Goal: Task Accomplishment & Management: Use online tool/utility

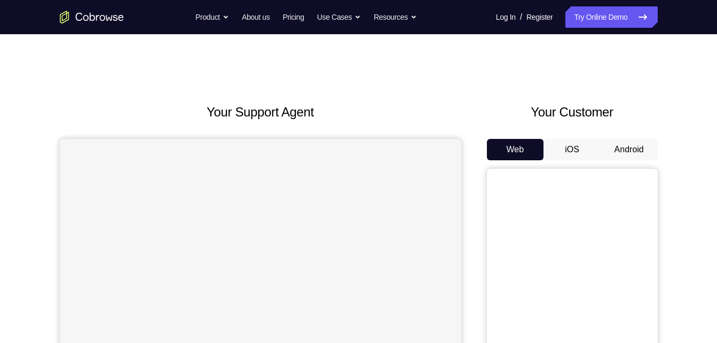
click at [627, 154] on button "Android" at bounding box center [628, 149] width 57 height 21
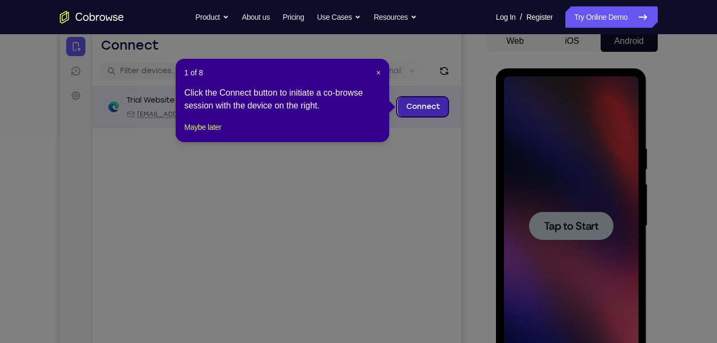
click at [432, 113] on link "Connect" at bounding box center [422, 106] width 51 height 19
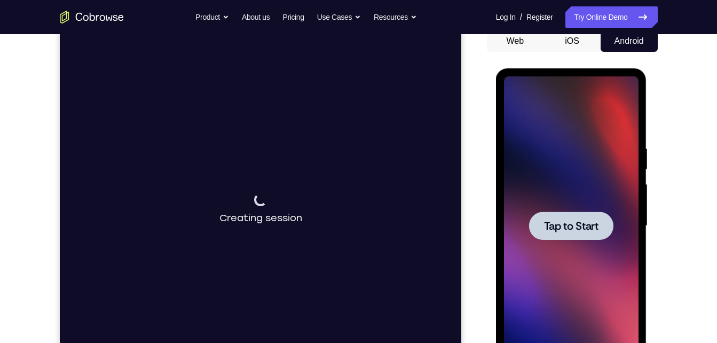
click at [588, 213] on div at bounding box center [571, 225] width 84 height 28
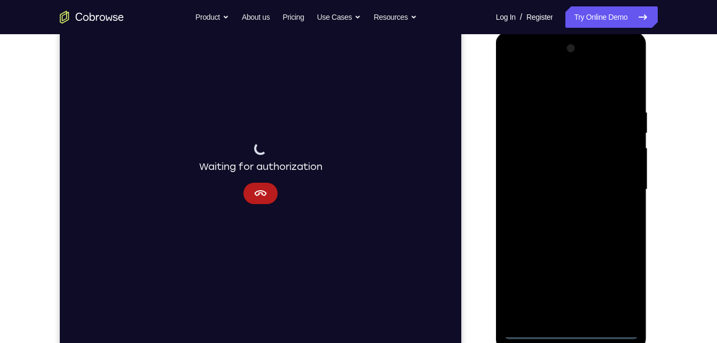
scroll to position [144, 0]
click at [572, 330] on div at bounding box center [571, 190] width 135 height 299
click at [620, 288] on div at bounding box center [571, 190] width 135 height 299
click at [545, 84] on div at bounding box center [571, 190] width 135 height 299
click at [625, 192] on div at bounding box center [571, 190] width 135 height 299
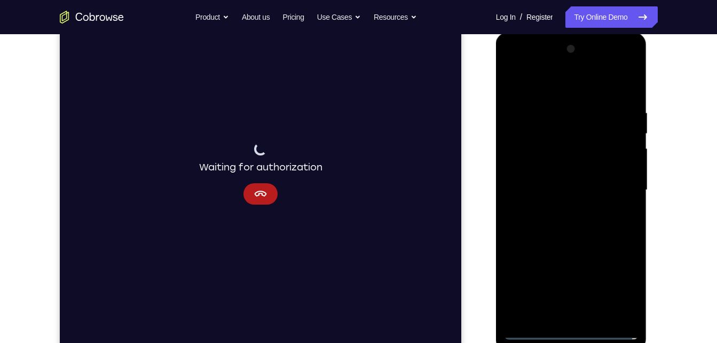
click at [581, 317] on div at bounding box center [571, 190] width 135 height 299
click at [557, 170] on div at bounding box center [571, 190] width 135 height 299
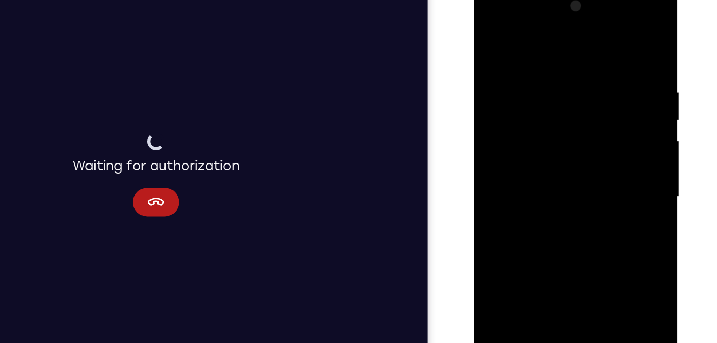
click at [511, 121] on div at bounding box center [549, 142] width 135 height 299
click at [517, 133] on div at bounding box center [549, 142] width 135 height 299
click at [491, 128] on div at bounding box center [549, 142] width 135 height 299
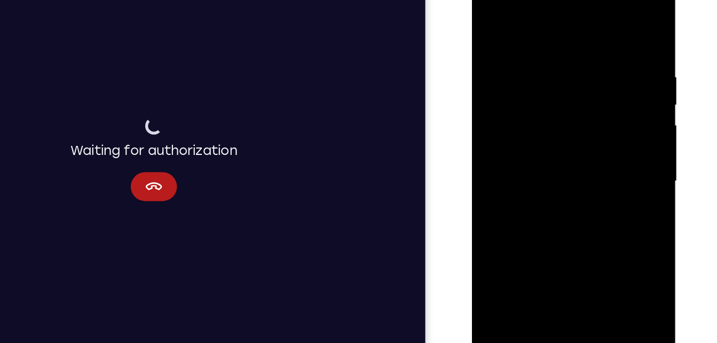
click at [551, 98] on div at bounding box center [547, 126] width 135 height 299
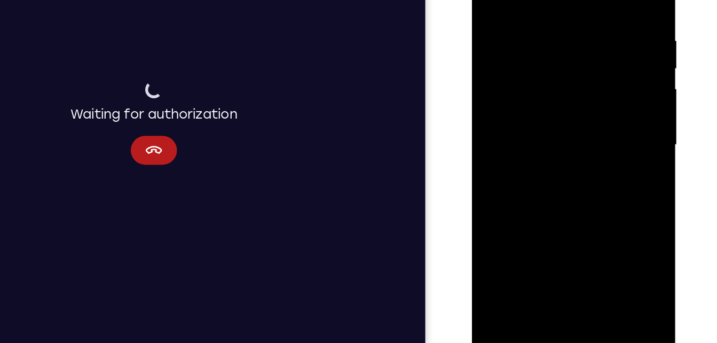
click at [572, 216] on div at bounding box center [547, 89] width 135 height 299
click at [573, 214] on div at bounding box center [547, 89] width 135 height 299
click at [547, 143] on div at bounding box center [547, 89] width 135 height 299
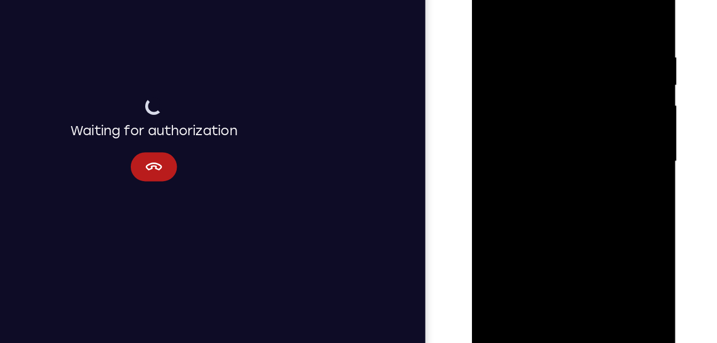
click at [494, 0] on div at bounding box center [547, 106] width 135 height 299
click at [529, 23] on div at bounding box center [547, 106] width 135 height 299
click at [595, 44] on div at bounding box center [547, 106] width 135 height 299
click at [600, 39] on div at bounding box center [547, 106] width 135 height 299
click at [599, 43] on div at bounding box center [547, 106] width 135 height 299
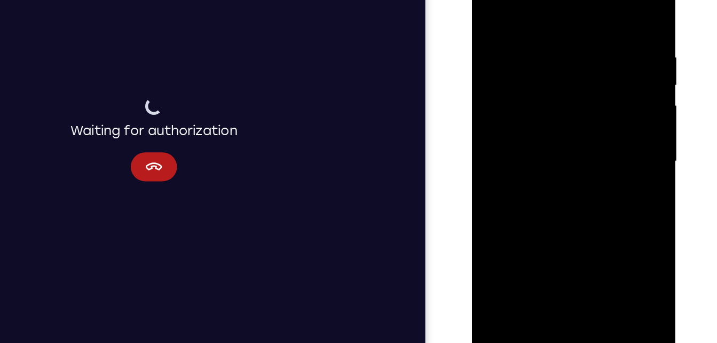
click at [602, 24] on div at bounding box center [547, 106] width 135 height 299
click at [604, 28] on div at bounding box center [547, 106] width 135 height 299
click at [605, 28] on div at bounding box center [547, 106] width 135 height 299
click at [605, 27] on div at bounding box center [547, 106] width 135 height 299
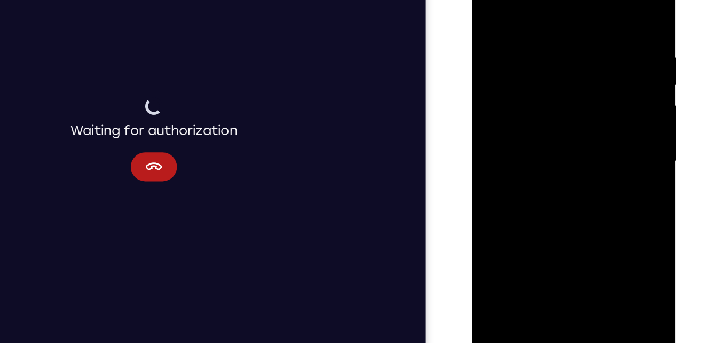
click at [605, 27] on div at bounding box center [547, 106] width 135 height 299
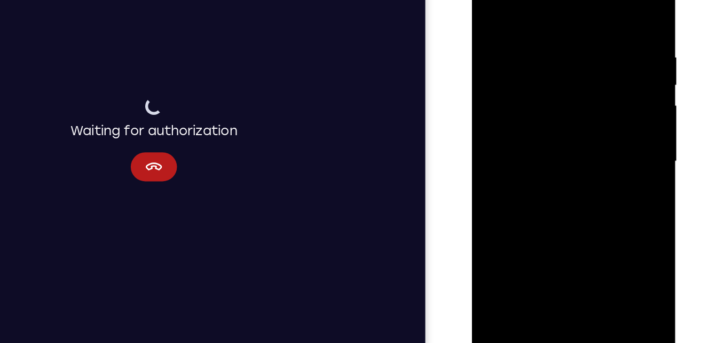
click at [605, 27] on div at bounding box center [547, 106] width 135 height 299
click at [489, 60] on div at bounding box center [547, 106] width 135 height 299
click at [602, 1] on div at bounding box center [547, 106] width 135 height 299
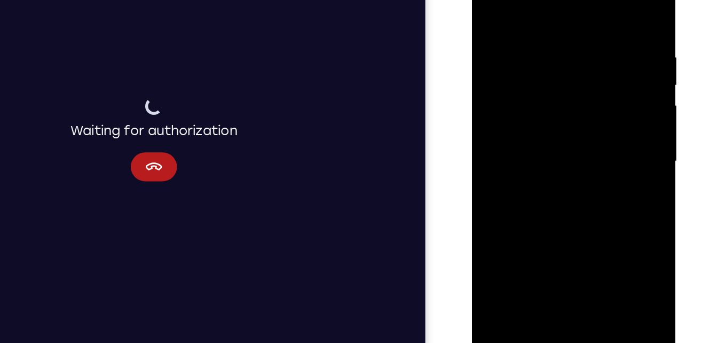
drag, startPoint x: 554, startPoint y: 58, endPoint x: 593, endPoint y: 227, distance: 173.2
click at [593, 227] on div at bounding box center [547, 106] width 135 height 299
click at [525, 18] on div at bounding box center [547, 106] width 135 height 299
click at [603, 2] on div at bounding box center [547, 106] width 135 height 299
drag, startPoint x: 569, startPoint y: 82, endPoint x: 573, endPoint y: -43, distance: 124.4
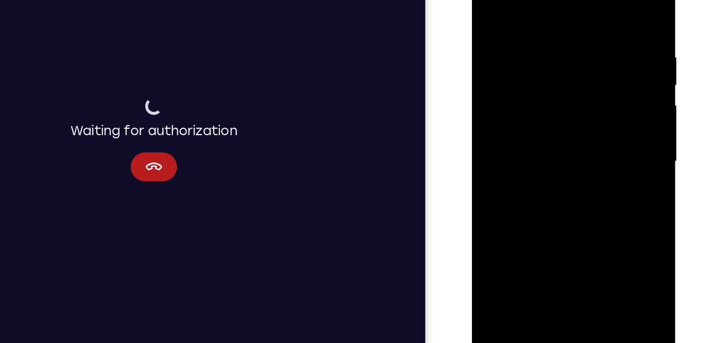
click at [573, 0] on div at bounding box center [547, 106] width 135 height 299
drag, startPoint x: 563, startPoint y: 143, endPoint x: 570, endPoint y: 51, distance: 91.6
click at [570, 51] on div at bounding box center [547, 106] width 135 height 299
click at [519, 234] on div at bounding box center [547, 106] width 135 height 299
click at [517, 0] on div at bounding box center [547, 106] width 135 height 299
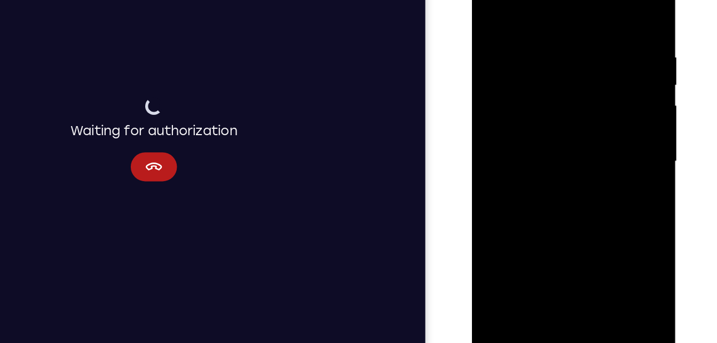
drag, startPoint x: 581, startPoint y: 30, endPoint x: 579, endPoint y: 83, distance: 52.9
click at [579, 83] on div at bounding box center [547, 106] width 135 height 299
click at [527, 92] on div at bounding box center [547, 106] width 135 height 299
click at [502, 227] on div at bounding box center [547, 106] width 135 height 299
click at [495, 228] on div at bounding box center [547, 106] width 135 height 299
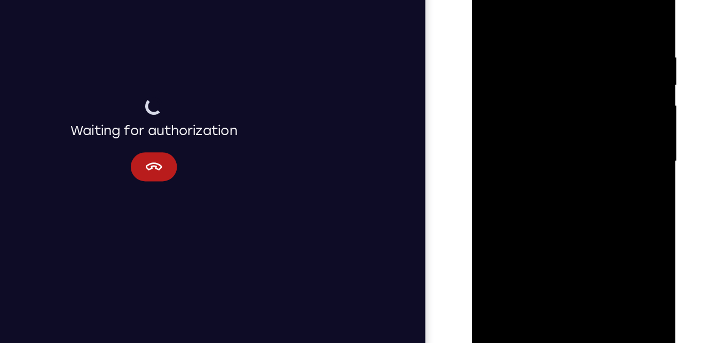
click at [495, 228] on div at bounding box center [547, 106] width 135 height 299
drag, startPoint x: 546, startPoint y: 86, endPoint x: 519, endPoint y: 260, distance: 175.5
click at [519, 260] on div at bounding box center [547, 108] width 151 height 318
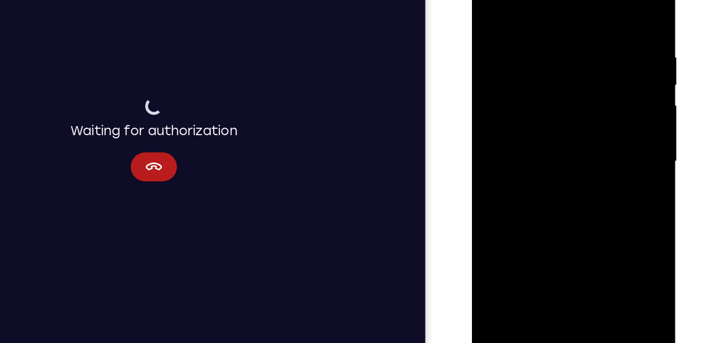
click at [604, 109] on div at bounding box center [547, 106] width 135 height 299
click at [489, 112] on div at bounding box center [547, 106] width 135 height 299
click at [513, 7] on div at bounding box center [547, 106] width 135 height 299
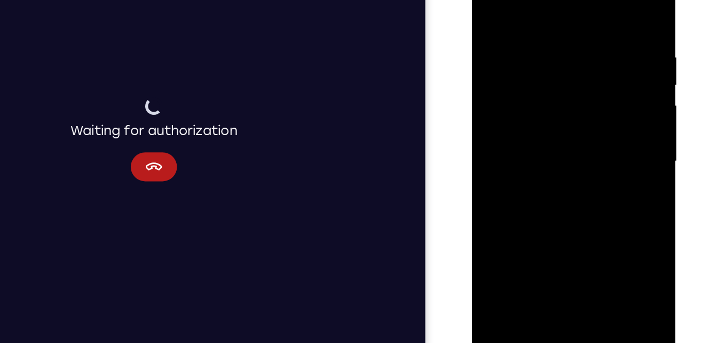
click at [544, 36] on div at bounding box center [547, 106] width 135 height 299
click at [504, 23] on div at bounding box center [547, 106] width 135 height 299
click at [601, 1] on div at bounding box center [547, 106] width 135 height 299
click at [491, 0] on div at bounding box center [547, 106] width 135 height 299
drag, startPoint x: 557, startPoint y: 44, endPoint x: 587, endPoint y: 141, distance: 101.6
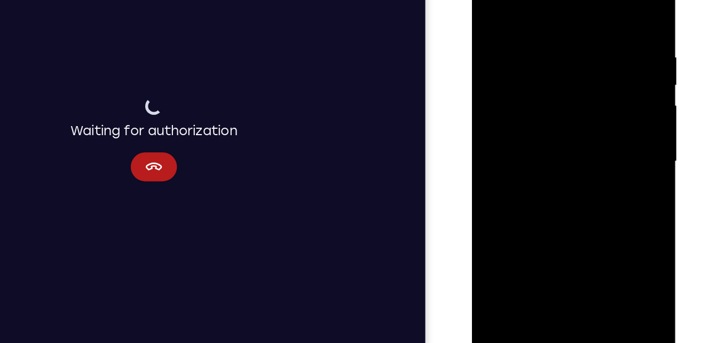
click at [587, 141] on div at bounding box center [547, 106] width 135 height 299
click at [567, 30] on div at bounding box center [547, 106] width 135 height 299
click at [604, 5] on div at bounding box center [547, 106] width 135 height 299
drag, startPoint x: 563, startPoint y: 18, endPoint x: 488, endPoint y: 17, distance: 74.7
click at [488, 17] on div at bounding box center [547, 106] width 135 height 299
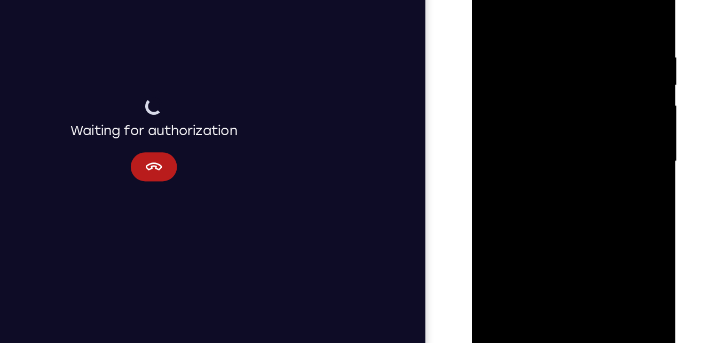
drag, startPoint x: 596, startPoint y: 10, endPoint x: 516, endPoint y: 12, distance: 80.6
click at [516, 12] on div at bounding box center [547, 106] width 135 height 299
drag, startPoint x: 592, startPoint y: 15, endPoint x: 533, endPoint y: 26, distance: 60.2
click at [533, 26] on div at bounding box center [547, 106] width 135 height 299
click at [560, 38] on div at bounding box center [547, 106] width 135 height 299
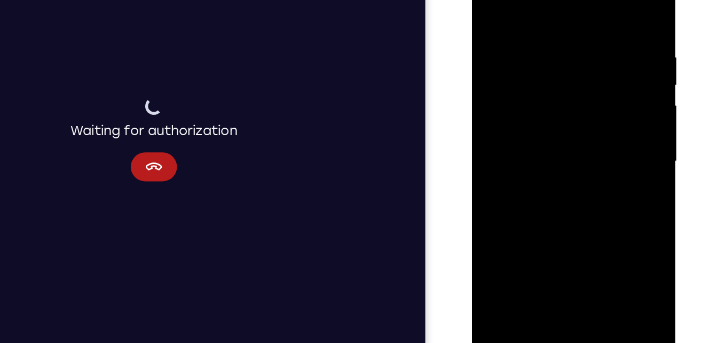
click at [598, 19] on div at bounding box center [547, 106] width 135 height 299
click at [600, 4] on div at bounding box center [547, 106] width 135 height 299
click at [606, 103] on div at bounding box center [547, 106] width 135 height 299
click at [606, 115] on div at bounding box center [547, 106] width 135 height 299
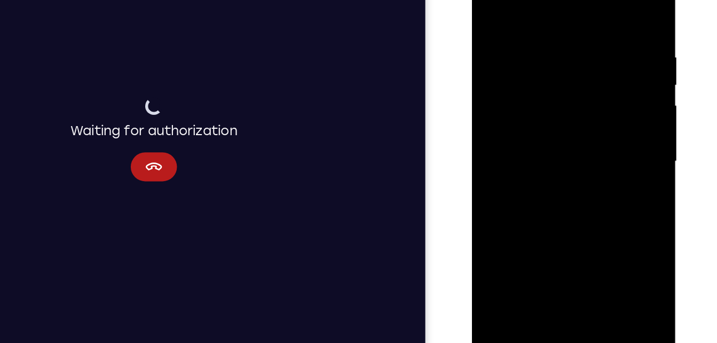
click at [493, 171] on div at bounding box center [547, 106] width 135 height 299
